Goal: Navigation & Orientation: Find specific page/section

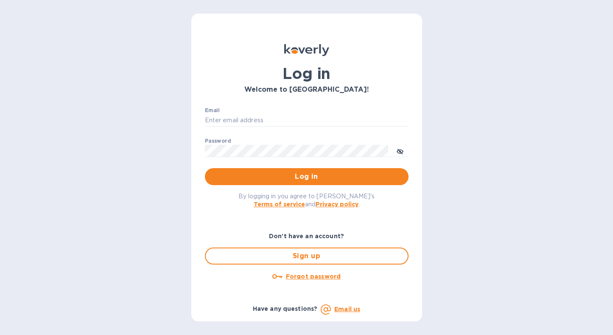
click at [268, 121] on input "Email" at bounding box center [307, 120] width 204 height 13
type input "contactnorthstarllc@gmail.com"
click at [205, 168] on button "Log in" at bounding box center [307, 176] width 204 height 17
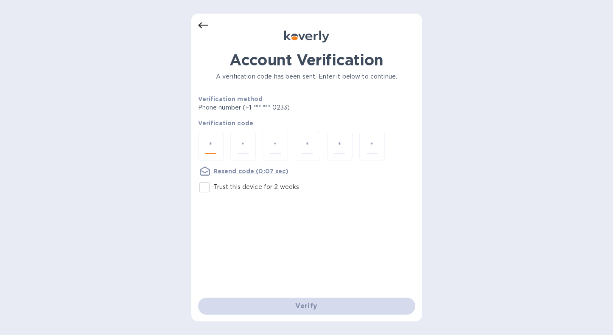
click at [210, 146] on input "number" at bounding box center [210, 146] width 11 height 16
type input "7"
type input "6"
type input "4"
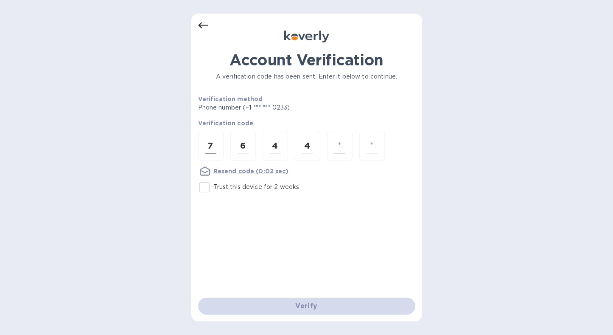
type input "3"
type input "6"
